Goal: Task Accomplishment & Management: Check status

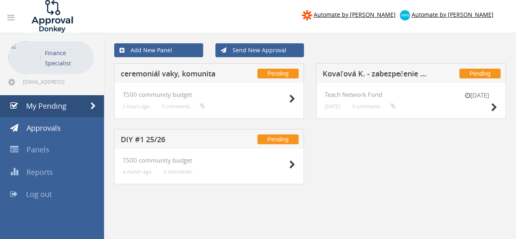
click at [176, 75] on h5 "ceremoniál vaky, komunita" at bounding box center [174, 75] width 106 height 10
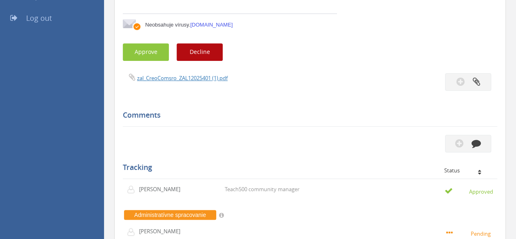
scroll to position [163, 0]
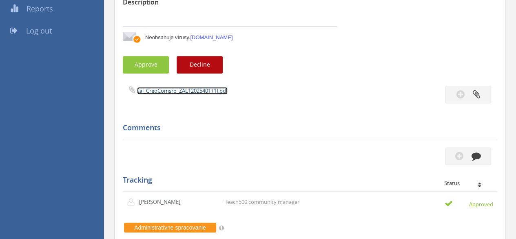
click at [167, 93] on link "zal_CreoComsro_ZAL12025401 (1).pdf" at bounding box center [182, 90] width 91 height 7
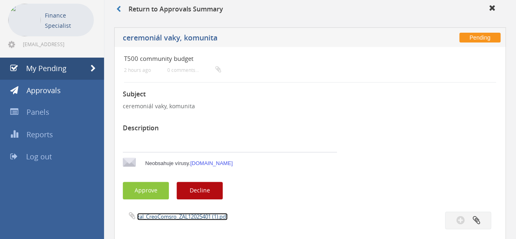
scroll to position [0, 0]
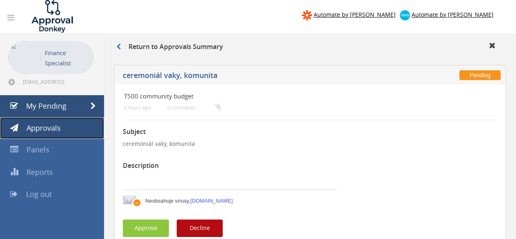
drag, startPoint x: 68, startPoint y: 118, endPoint x: 72, endPoint y: 97, distance: 20.8
click at [68, 118] on link "Approvals" at bounding box center [52, 128] width 104 height 22
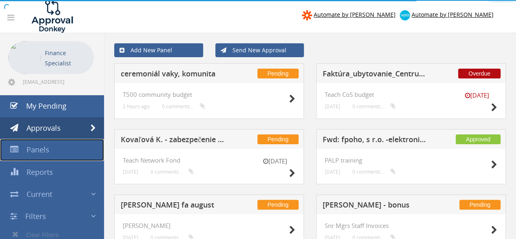
click at [38, 151] on span "Panels" at bounding box center [38, 149] width 23 height 10
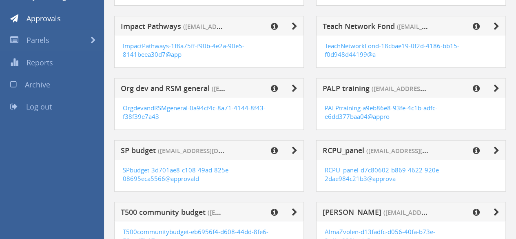
scroll to position [122, 0]
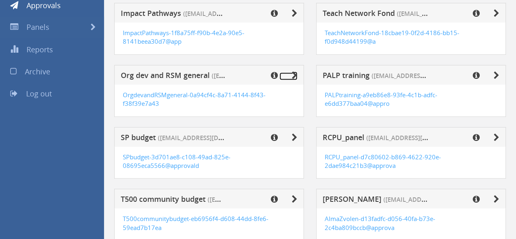
click at [294, 72] on icon at bounding box center [295, 75] width 6 height 8
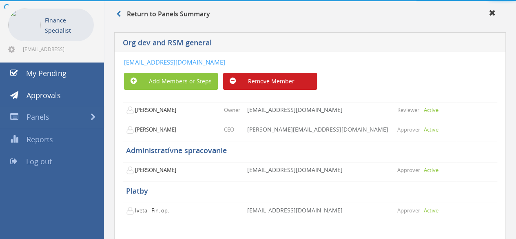
scroll to position [62, 0]
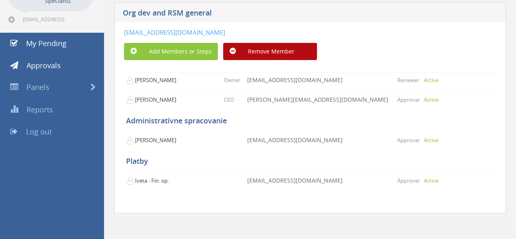
drag, startPoint x: 390, startPoint y: 29, endPoint x: 126, endPoint y: 33, distance: 264.3
click at [126, 33] on div "[EMAIL_ADDRESS][DOMAIN_NAME]" at bounding box center [279, 32] width 310 height 9
copy link "[EMAIL_ADDRESS][DOMAIN_NAME]"
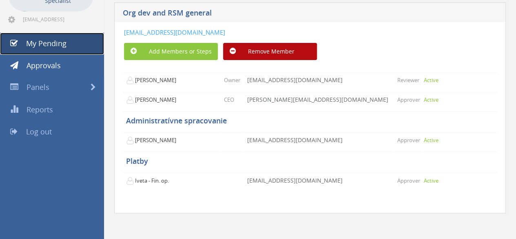
click at [56, 49] on link "My Pending" at bounding box center [52, 44] width 104 height 22
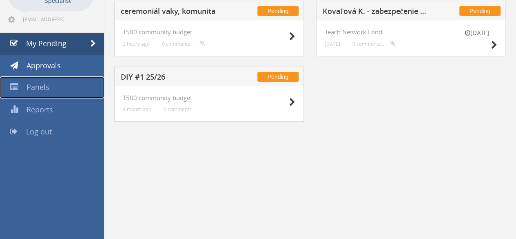
click at [56, 90] on link "Panels" at bounding box center [52, 87] width 104 height 22
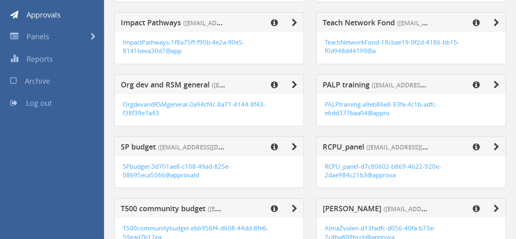
scroll to position [103, 0]
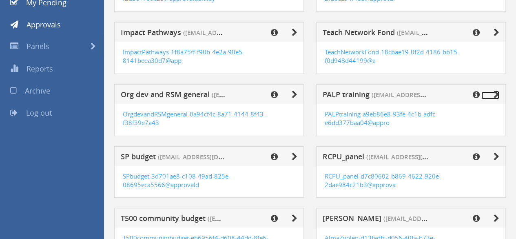
click at [496, 92] on icon at bounding box center [496, 95] width 6 height 8
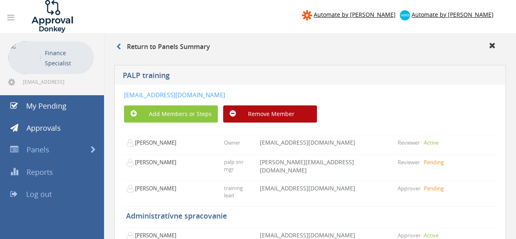
drag, startPoint x: 344, startPoint y: 93, endPoint x: 125, endPoint y: 96, distance: 219.4
click at [125, 96] on div "[EMAIL_ADDRESS][DOMAIN_NAME]" at bounding box center [279, 95] width 310 height 9
copy link "[EMAIL_ADDRESS][DOMAIN_NAME]"
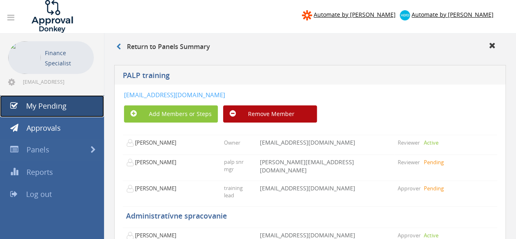
click at [32, 99] on link "My Pending" at bounding box center [52, 106] width 104 height 22
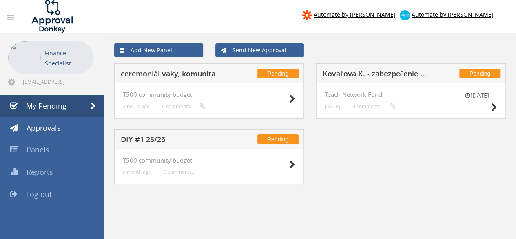
click at [172, 73] on h5 "ceremoniál vaky, komunita" at bounding box center [174, 75] width 106 height 10
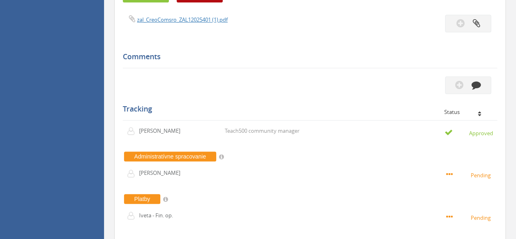
scroll to position [158, 0]
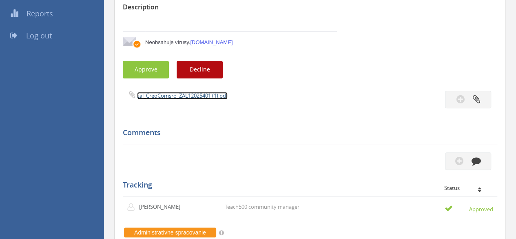
click at [167, 94] on link "zal_CreoComsro_ZAL12025401 (1).pdf" at bounding box center [182, 95] width 91 height 7
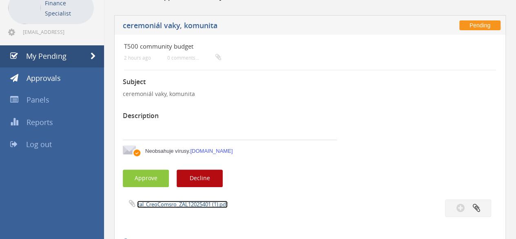
scroll to position [0, 0]
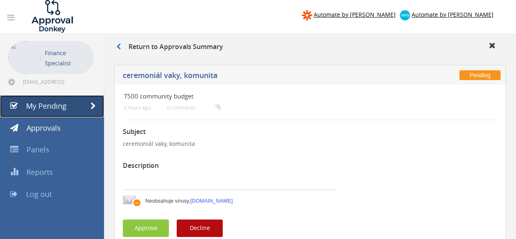
drag, startPoint x: 48, startPoint y: 107, endPoint x: 53, endPoint y: 102, distance: 7.3
click at [48, 107] on span "My Pending" at bounding box center [46, 106] width 40 height 10
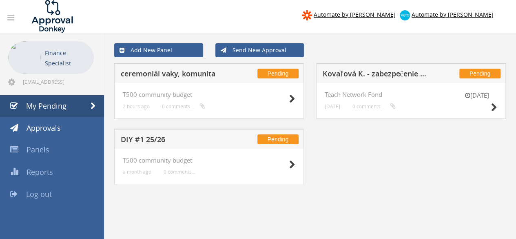
click at [191, 75] on h5 "ceremoniál vaky, komunita" at bounding box center [174, 75] width 106 height 10
